Goal: Transaction & Acquisition: Book appointment/travel/reservation

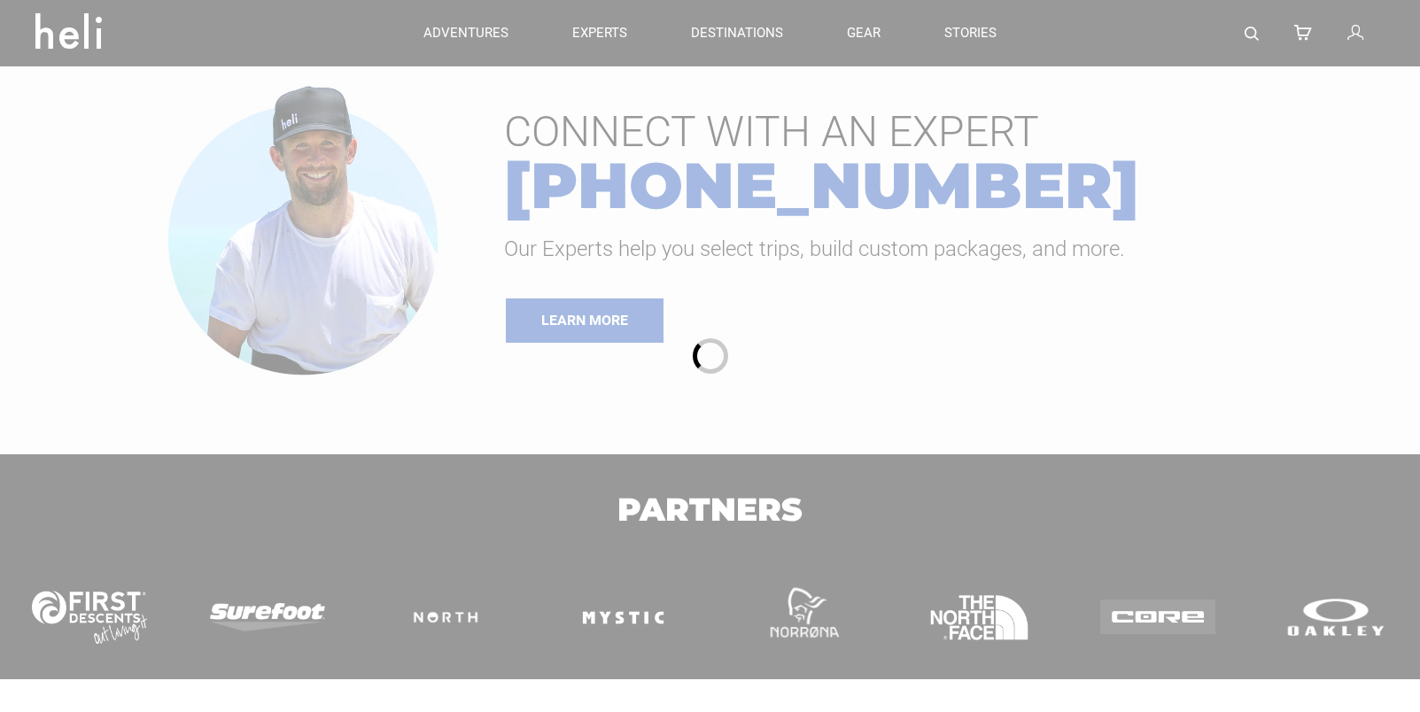
type input "Heli Skiing"
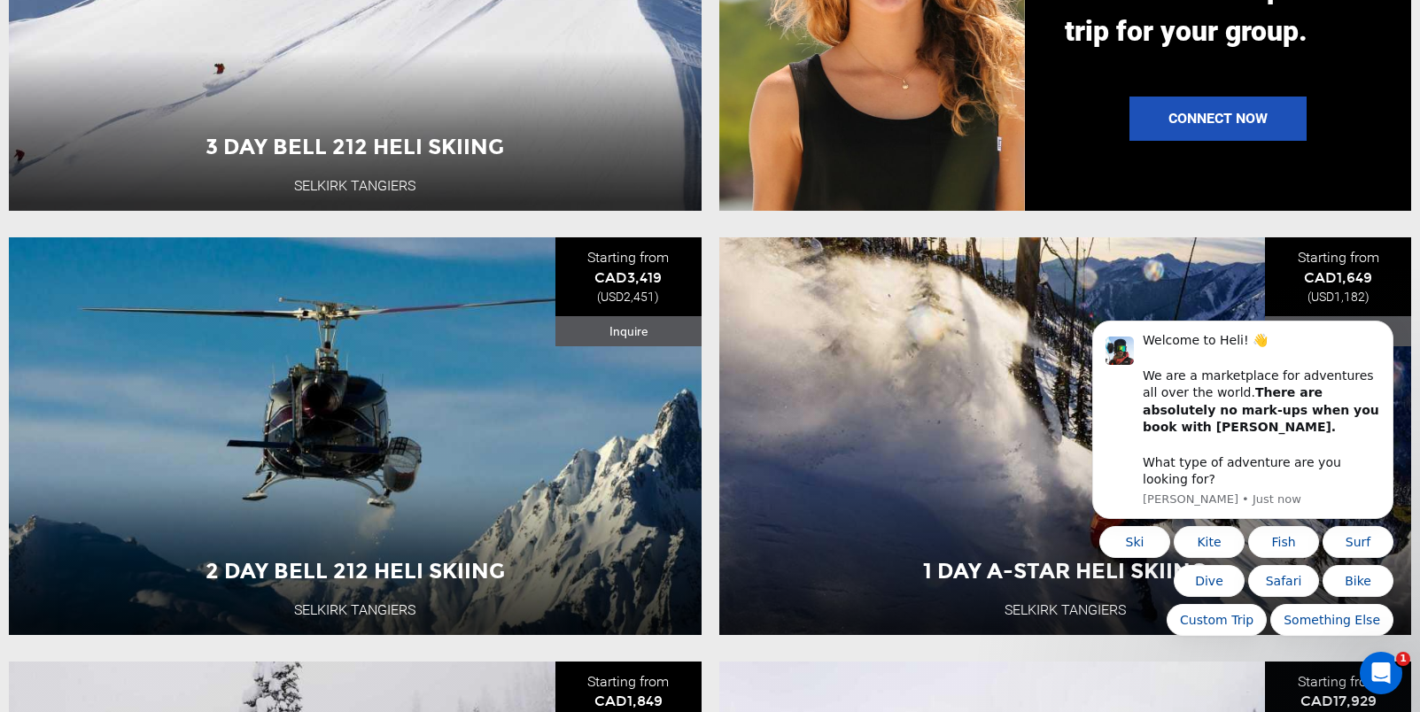
scroll to position [1756, 0]
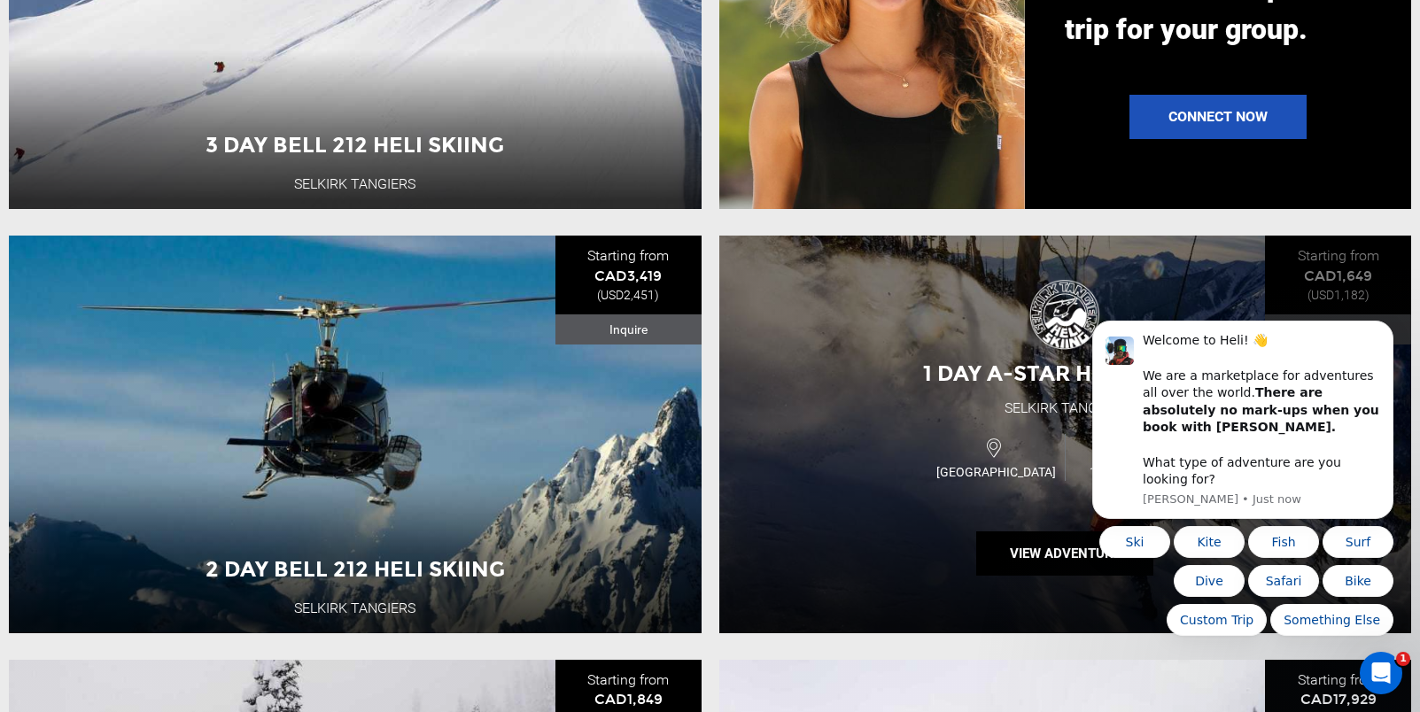
click at [898, 473] on div "Canada 1 Day Adventure" at bounding box center [1066, 457] width 416 height 59
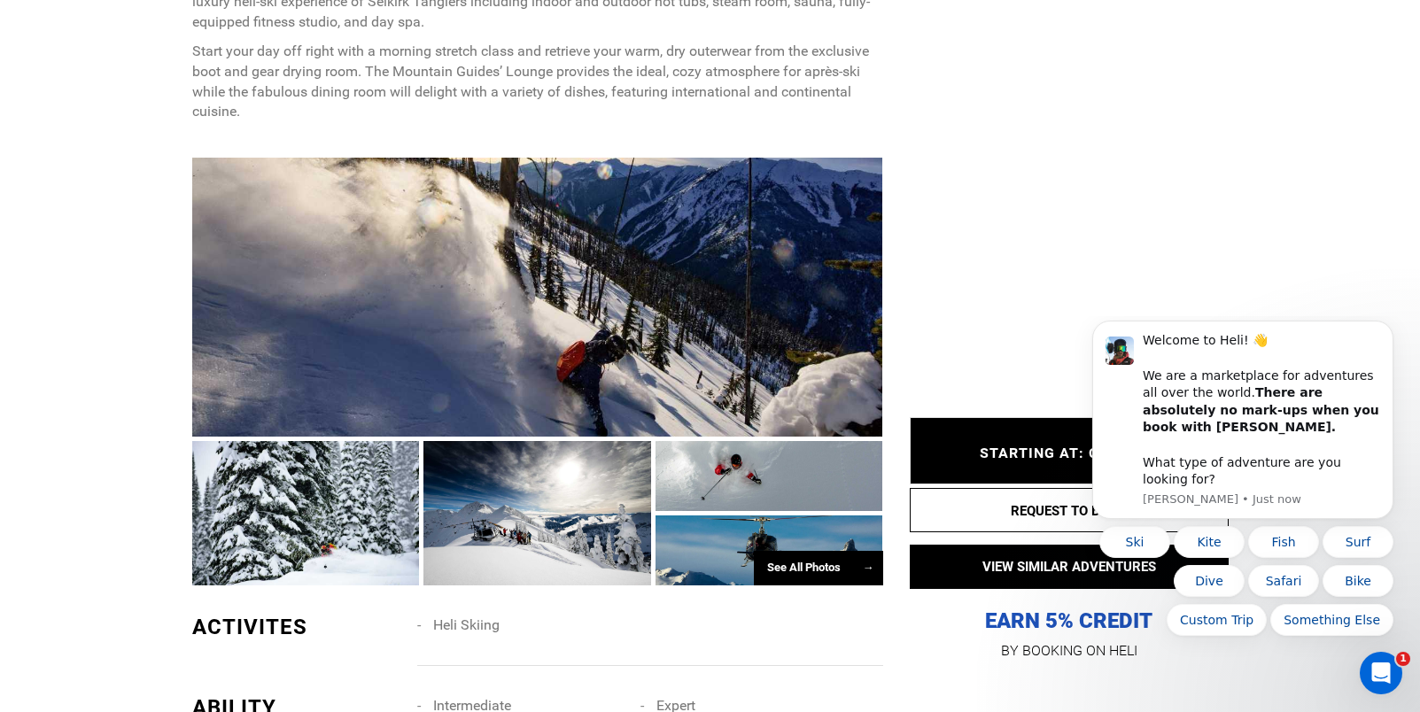
scroll to position [1152, 0]
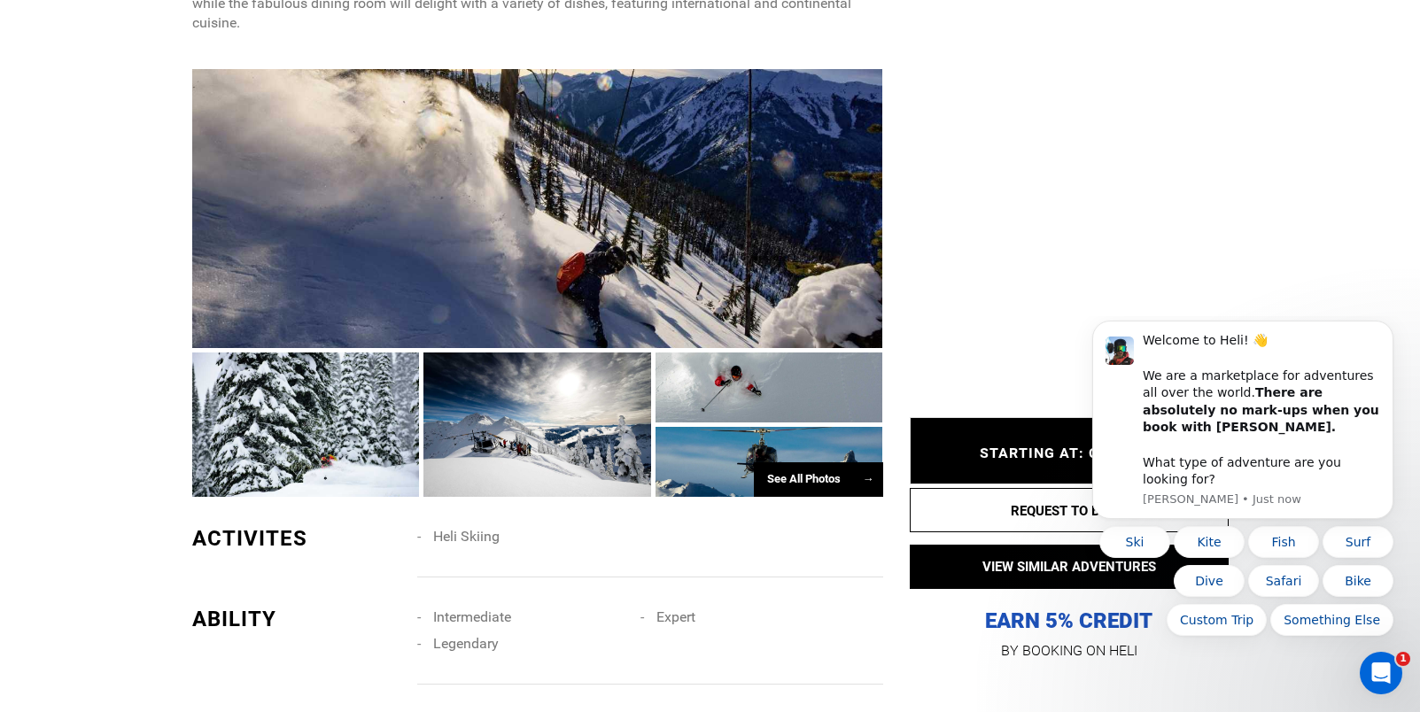
click at [512, 402] on div at bounding box center [537, 425] width 228 height 144
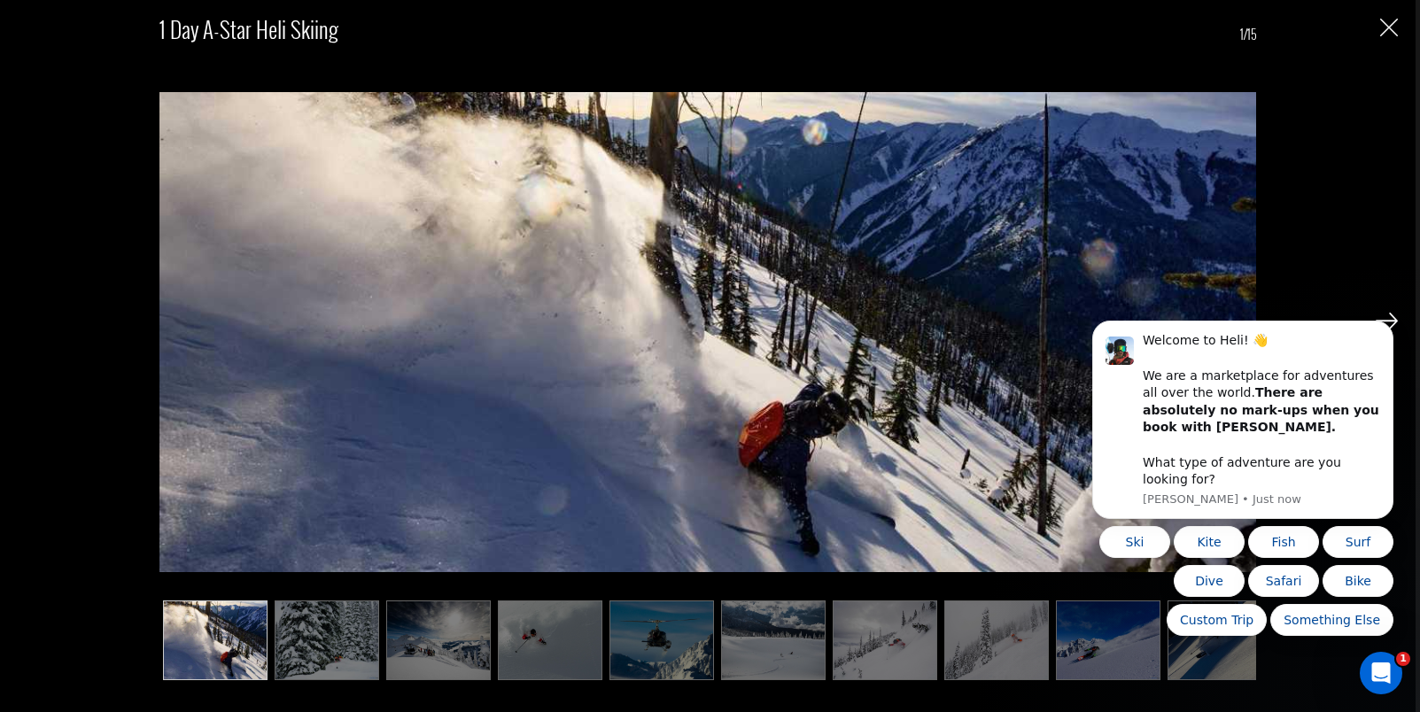
click at [1385, 318] on html "Welcome to Heli! 👋 We are a marketplace for adventures all over the world. Ther…" at bounding box center [1243, 509] width 354 height 387
click at [332, 642] on img at bounding box center [327, 641] width 105 height 80
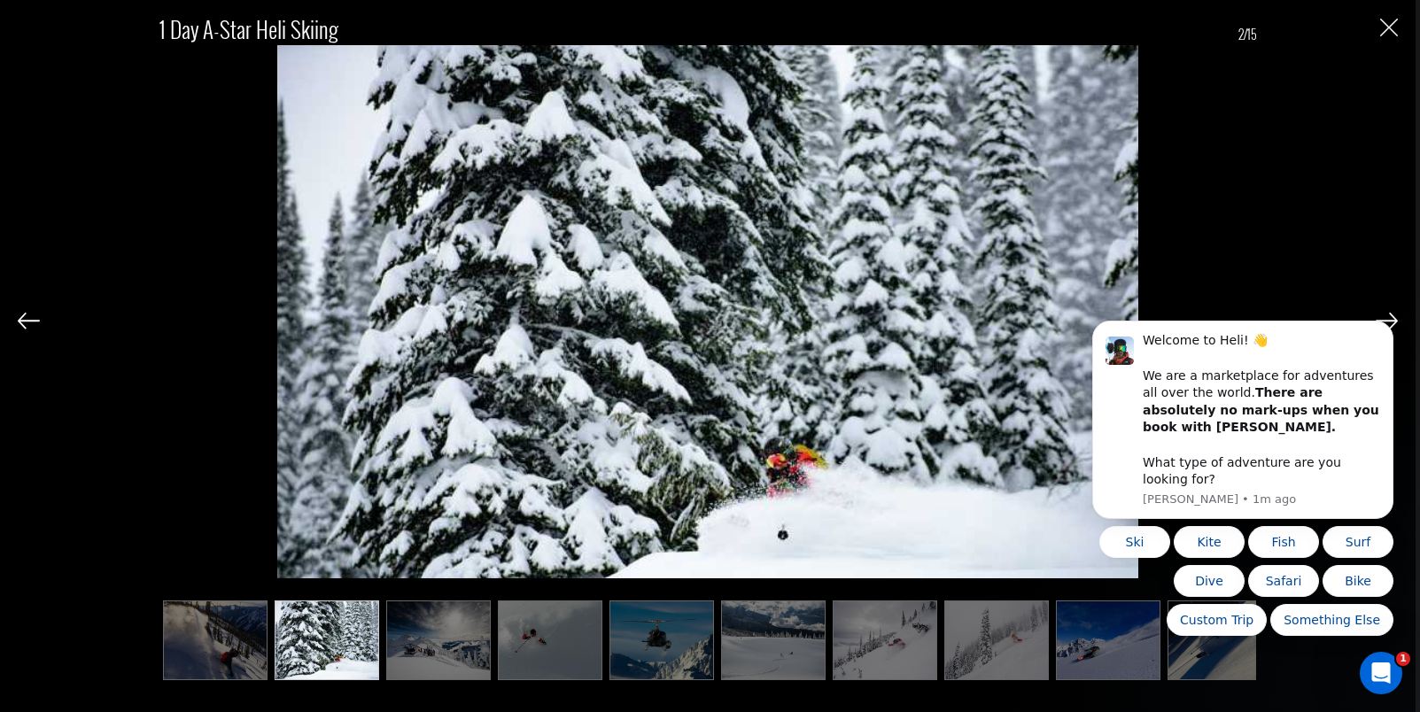
click at [422, 640] on img at bounding box center [438, 641] width 105 height 80
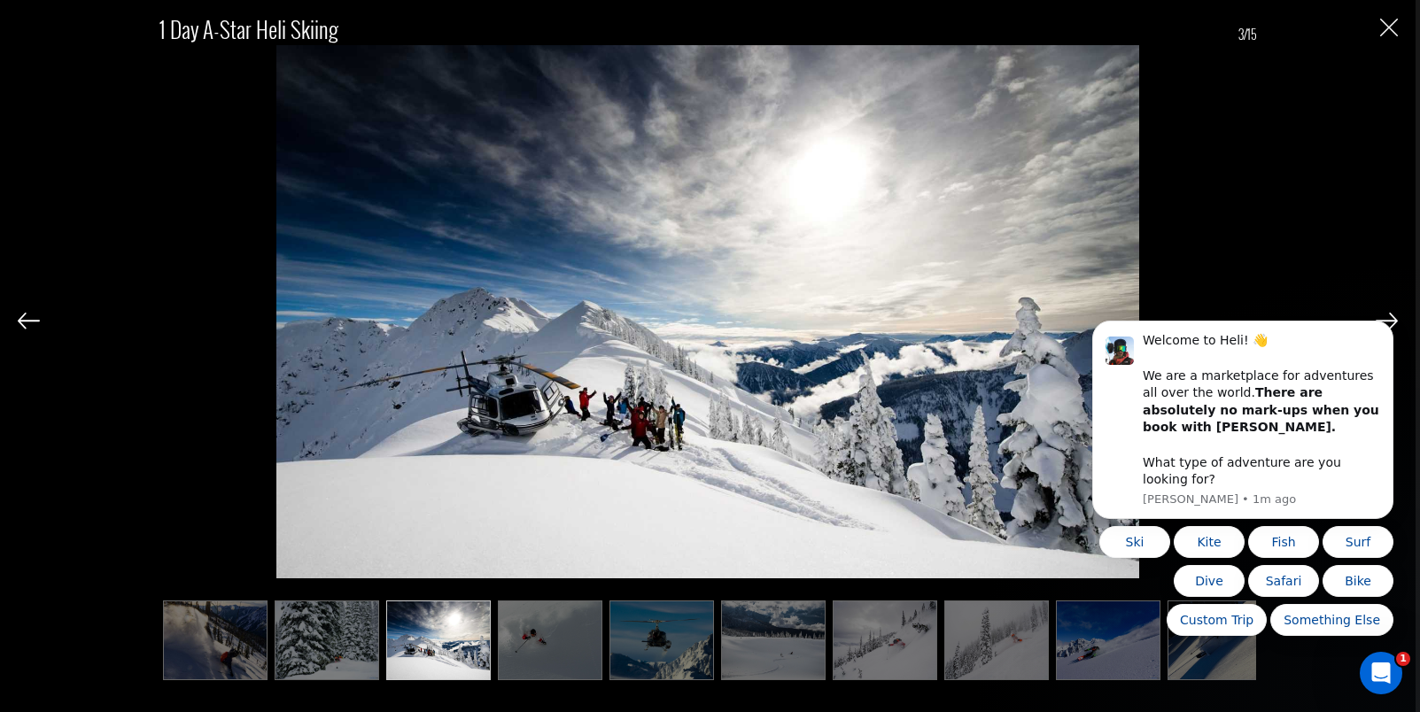
click at [533, 639] on img at bounding box center [550, 641] width 105 height 80
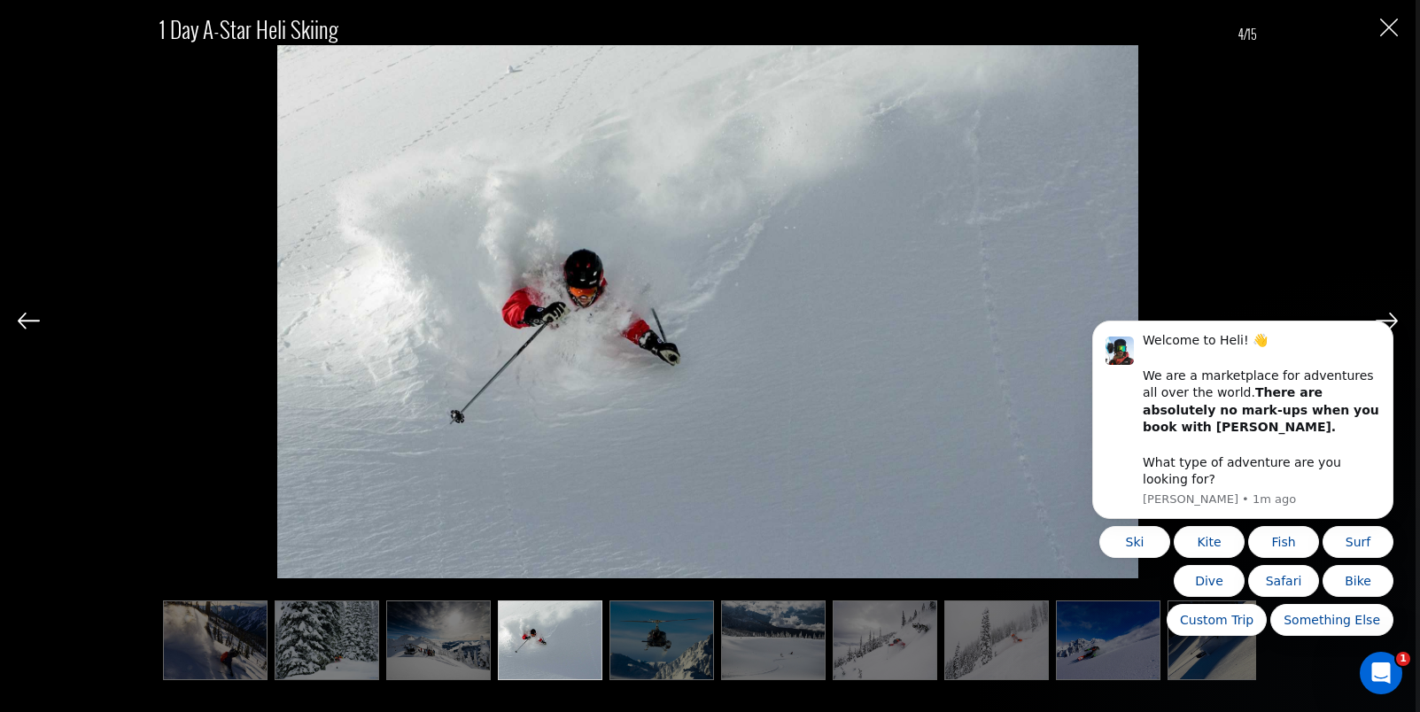
click at [639, 648] on img at bounding box center [662, 641] width 105 height 80
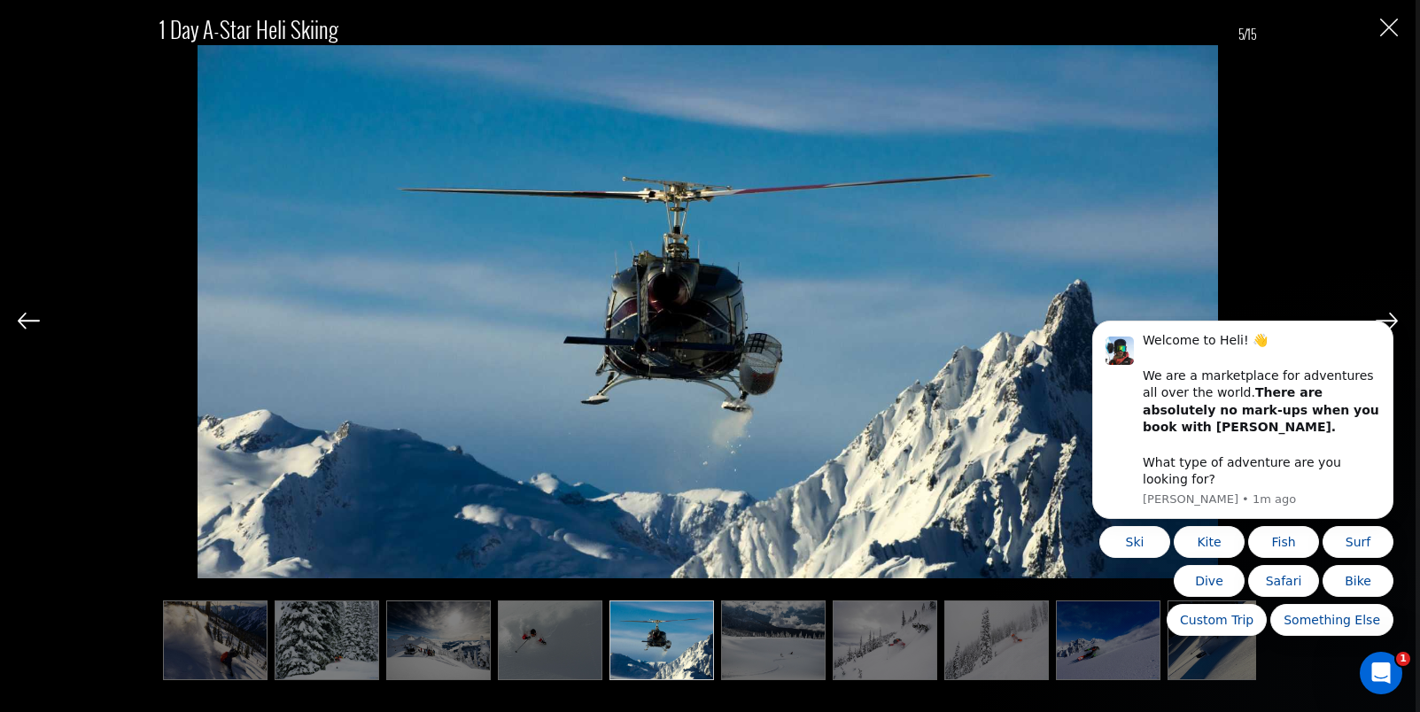
click at [754, 648] on img at bounding box center [773, 641] width 105 height 80
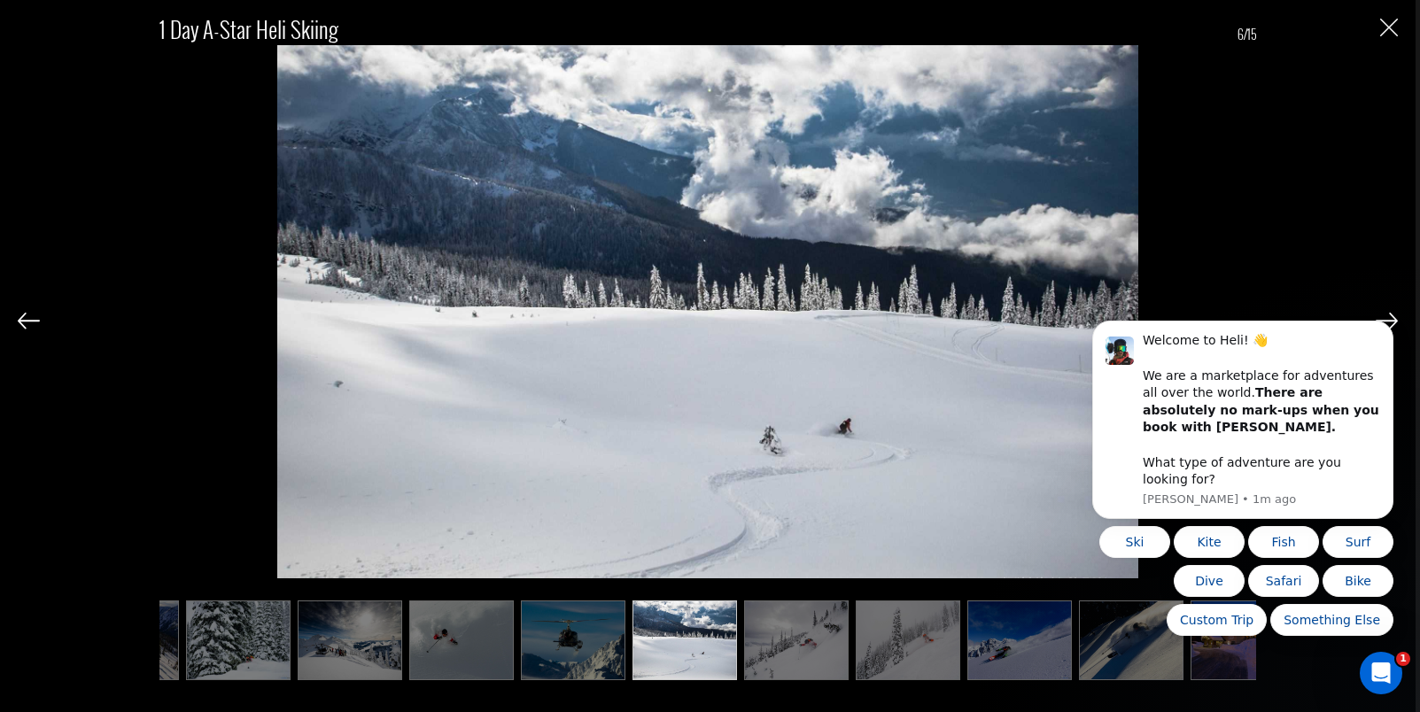
scroll to position [0, 89]
click at [806, 655] on img at bounding box center [796, 641] width 105 height 80
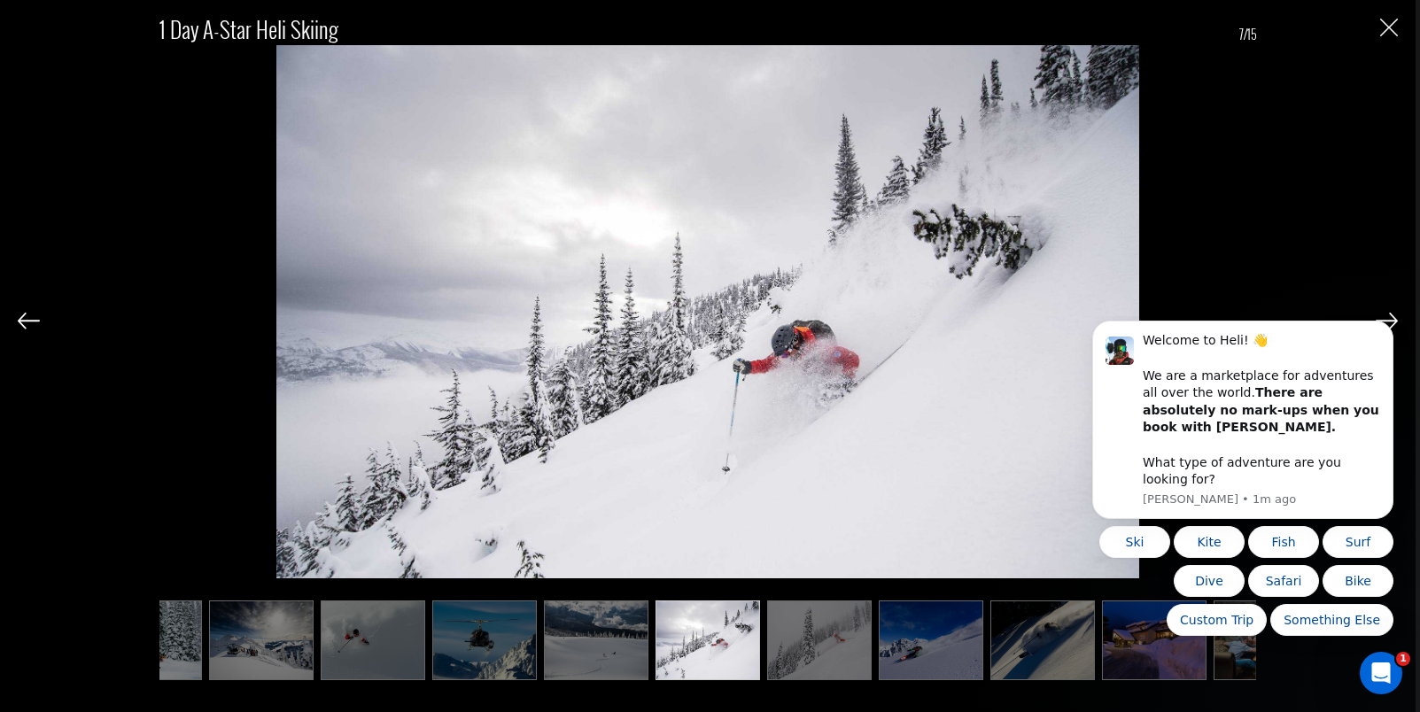
click at [913, 645] on img at bounding box center [931, 641] width 105 height 80
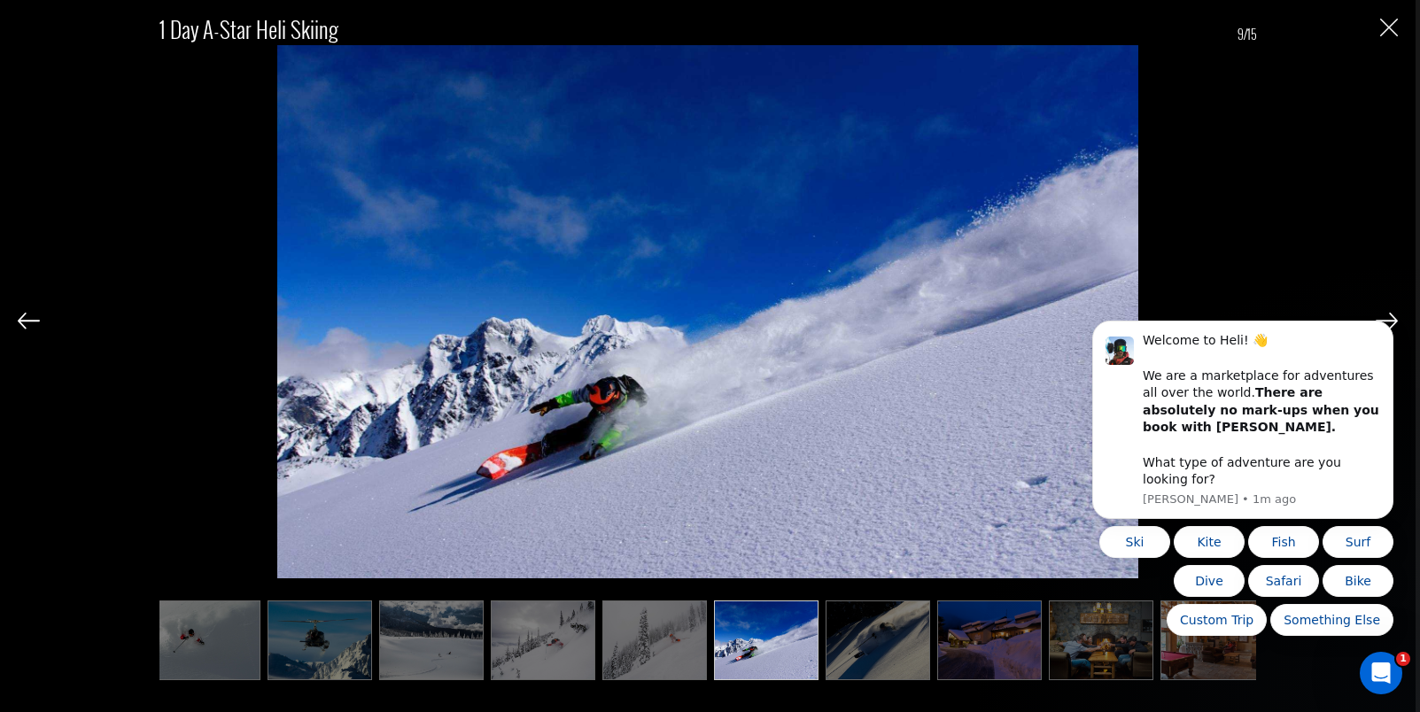
scroll to position [0, 354]
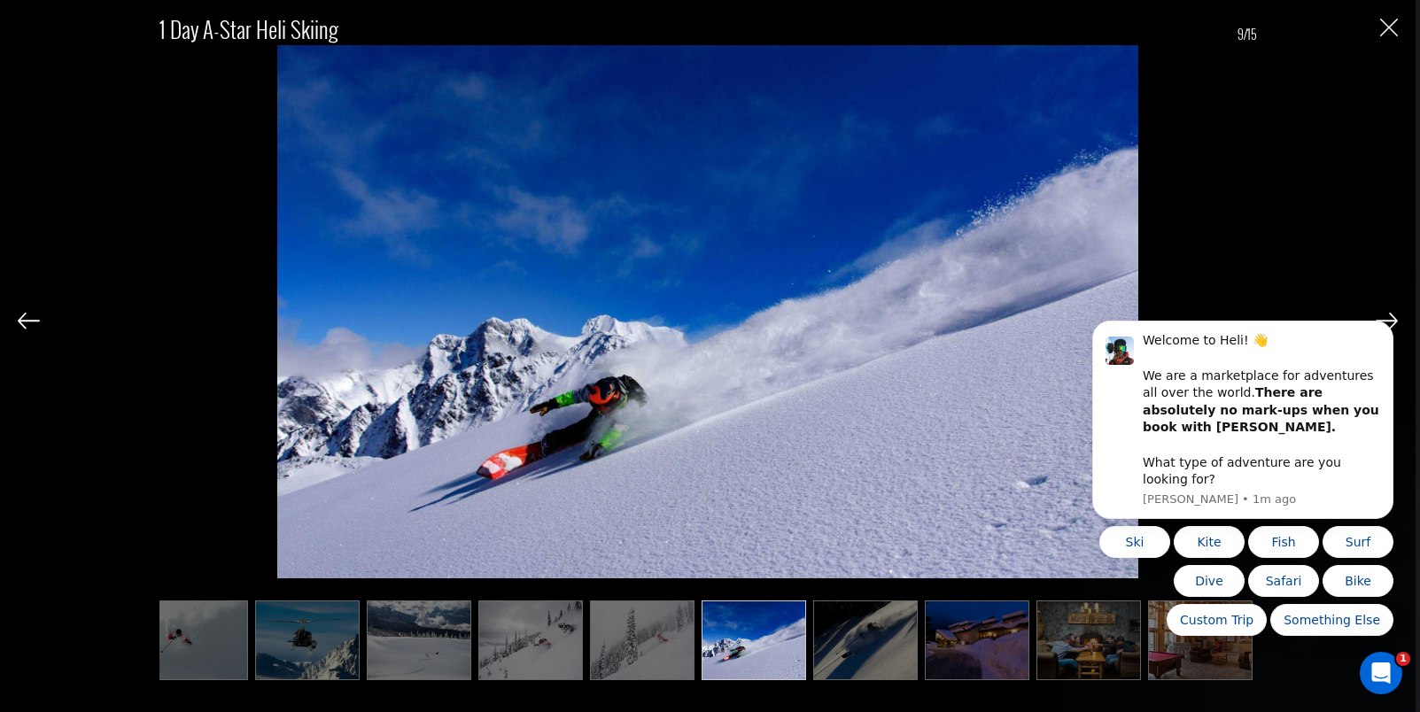
click at [977, 646] on img at bounding box center [977, 641] width 105 height 80
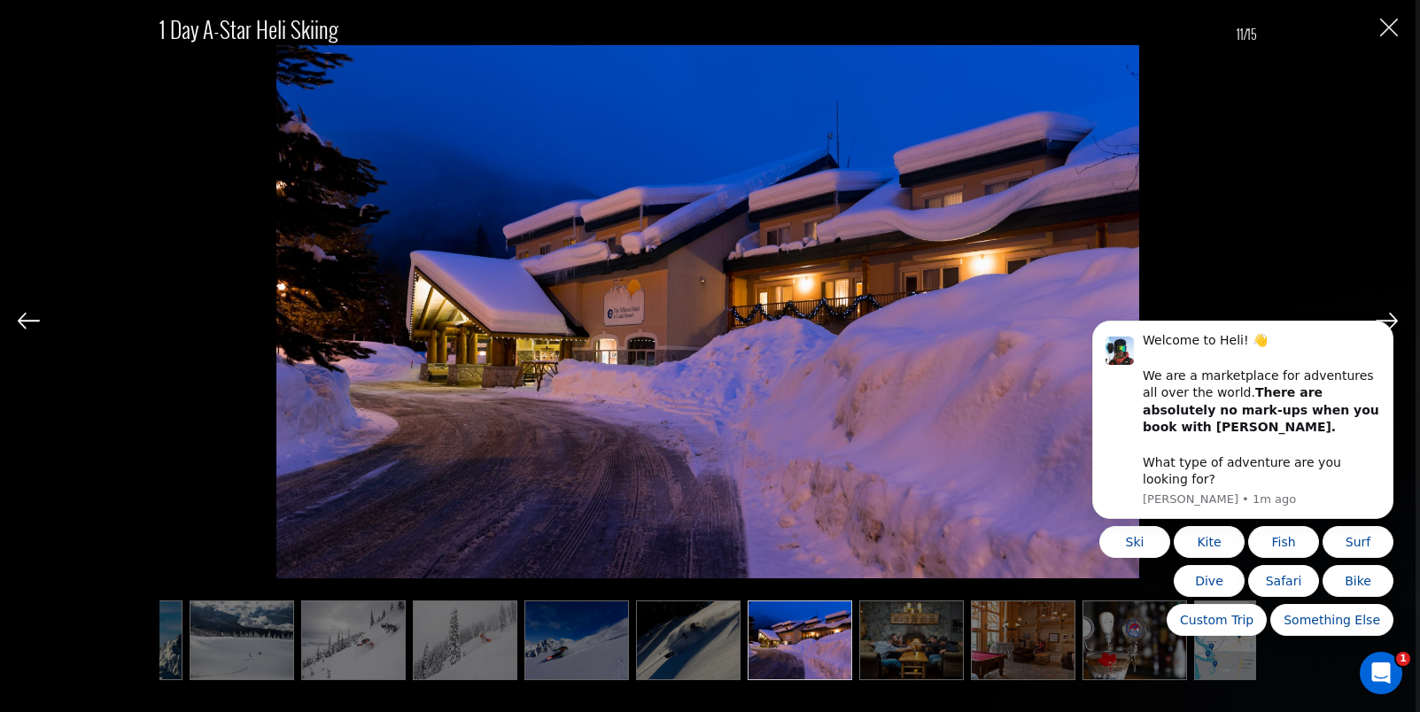
click at [1030, 642] on img at bounding box center [1023, 641] width 105 height 80
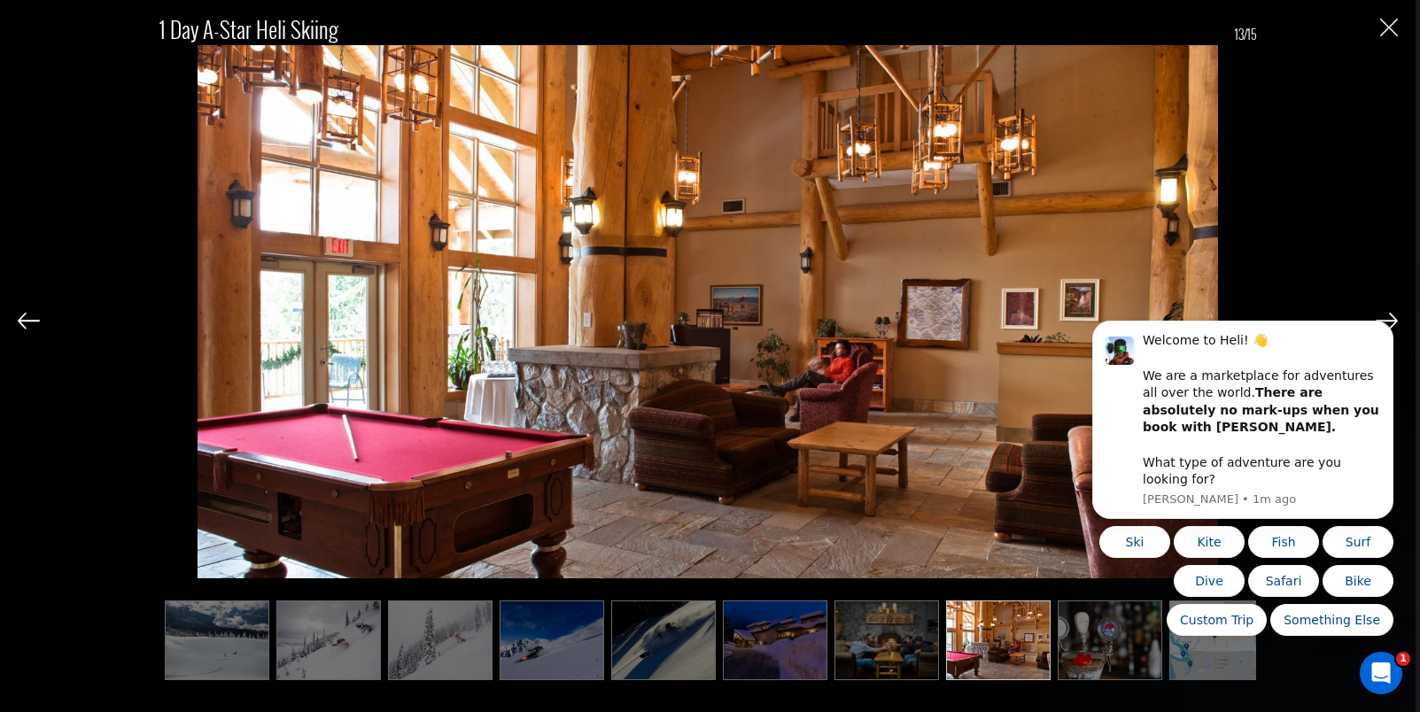
scroll to position [0, 578]
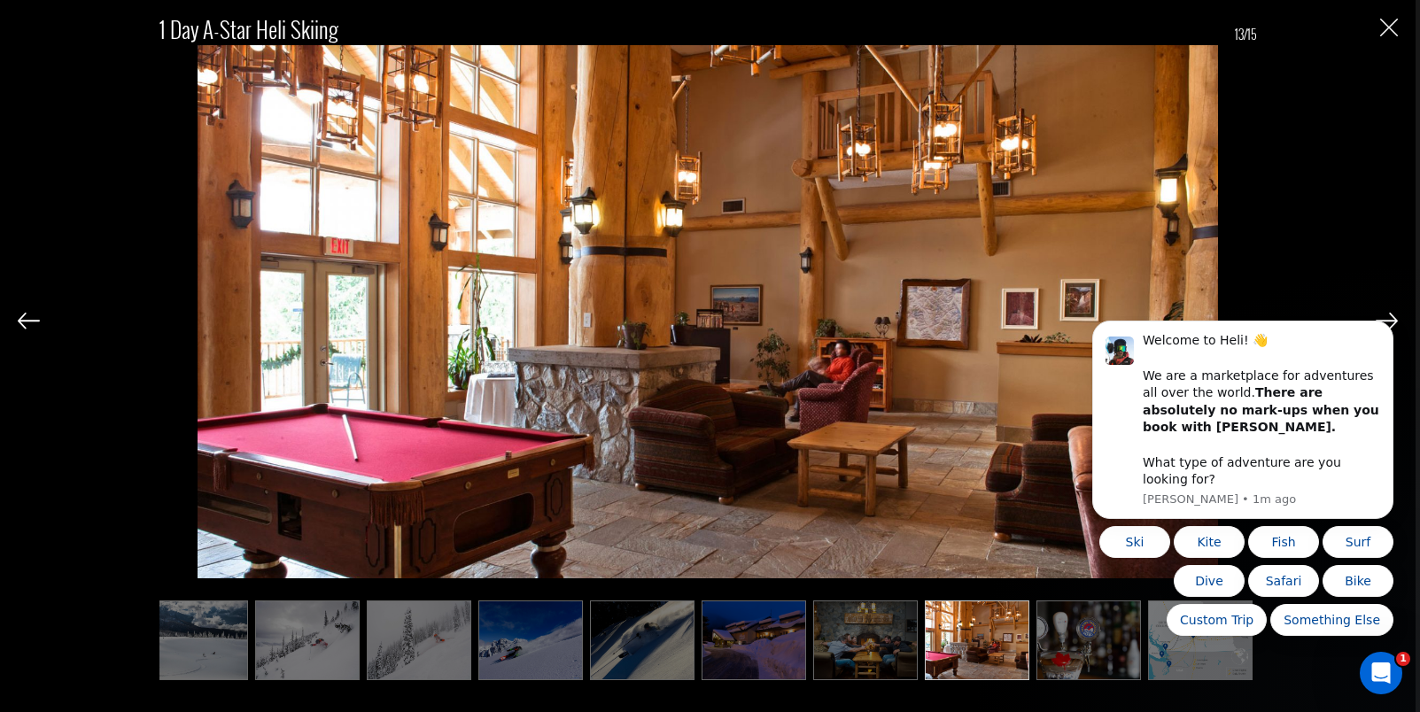
click at [1030, 642] on ul at bounding box center [707, 641] width 1097 height 80
click at [1050, 643] on img at bounding box center [1089, 641] width 105 height 80
